Goal: Task Accomplishment & Management: Manage account settings

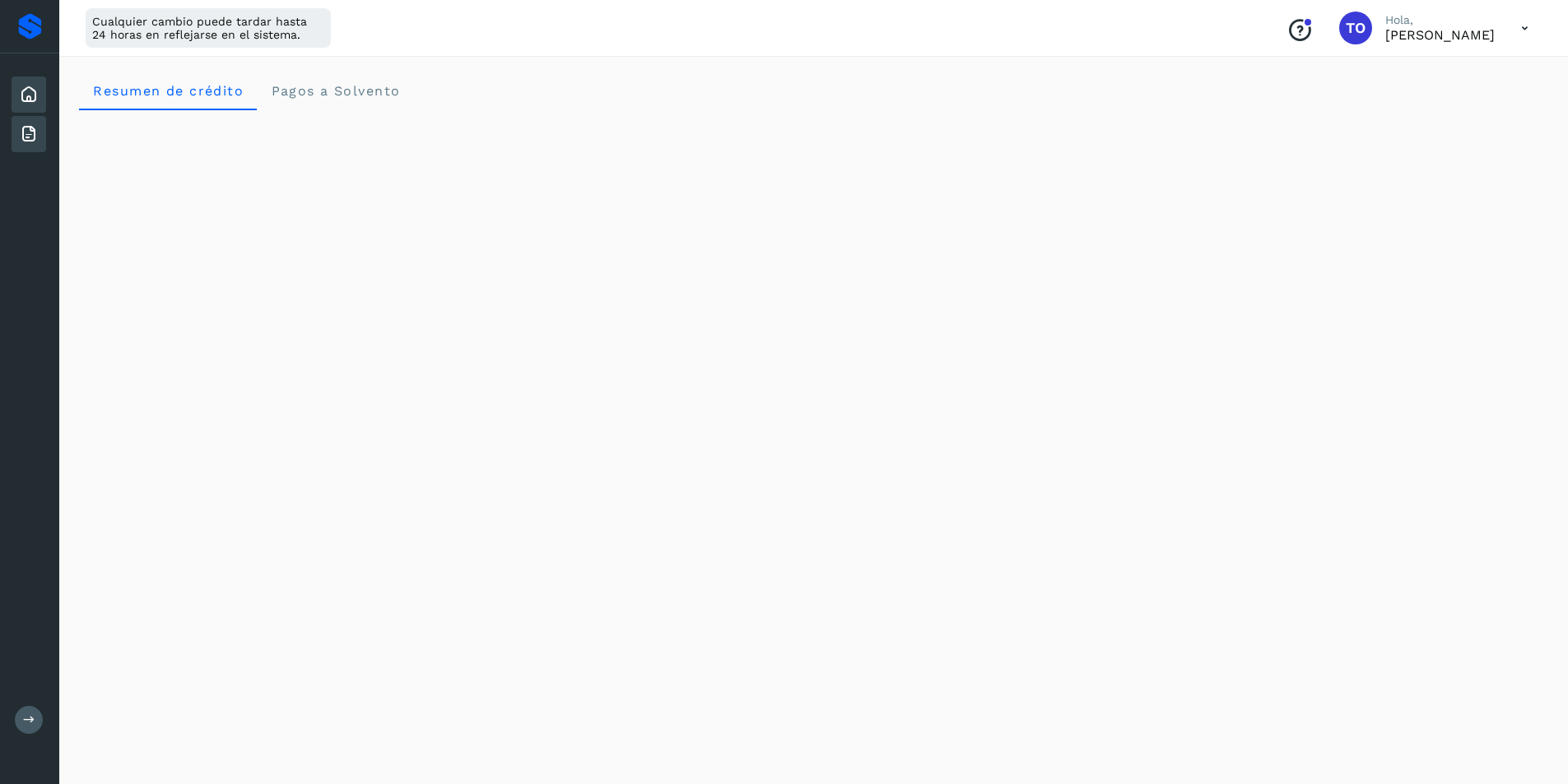
click at [36, 134] on icon at bounding box center [28, 133] width 20 height 20
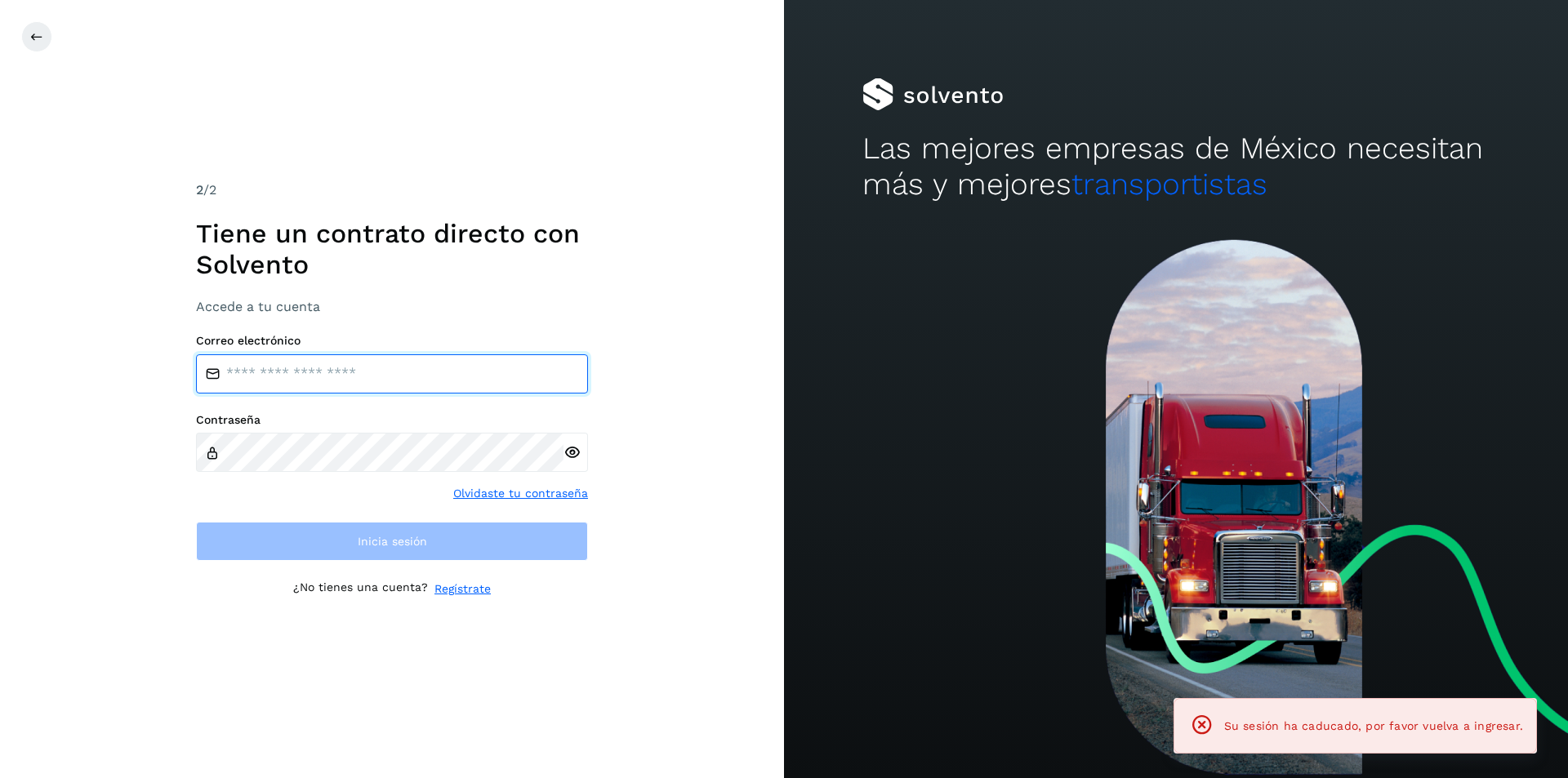
type input "**********"
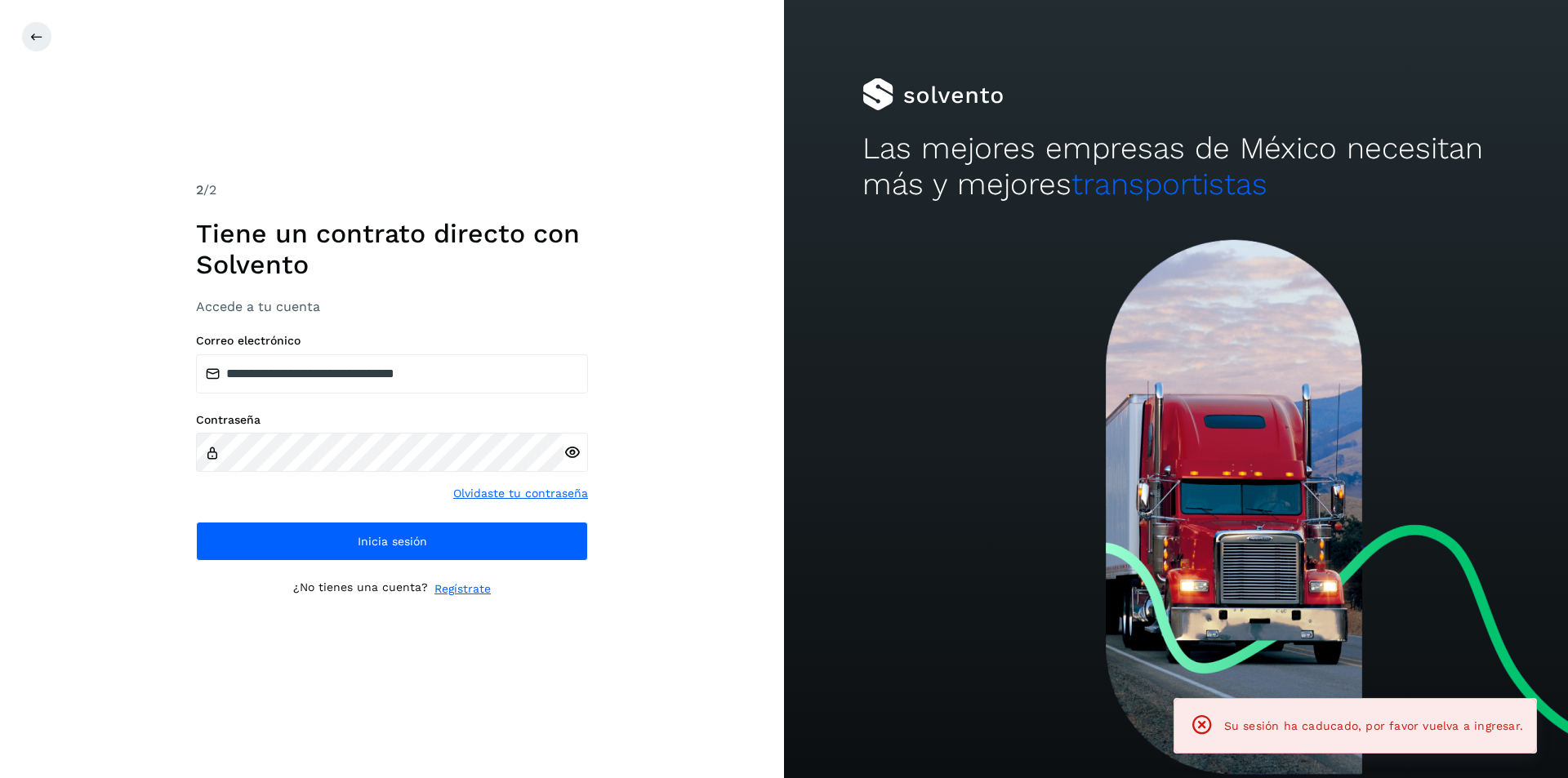
click at [568, 457] on icon at bounding box center [572, 453] width 17 height 17
